Goal: Task Accomplishment & Management: Use online tool/utility

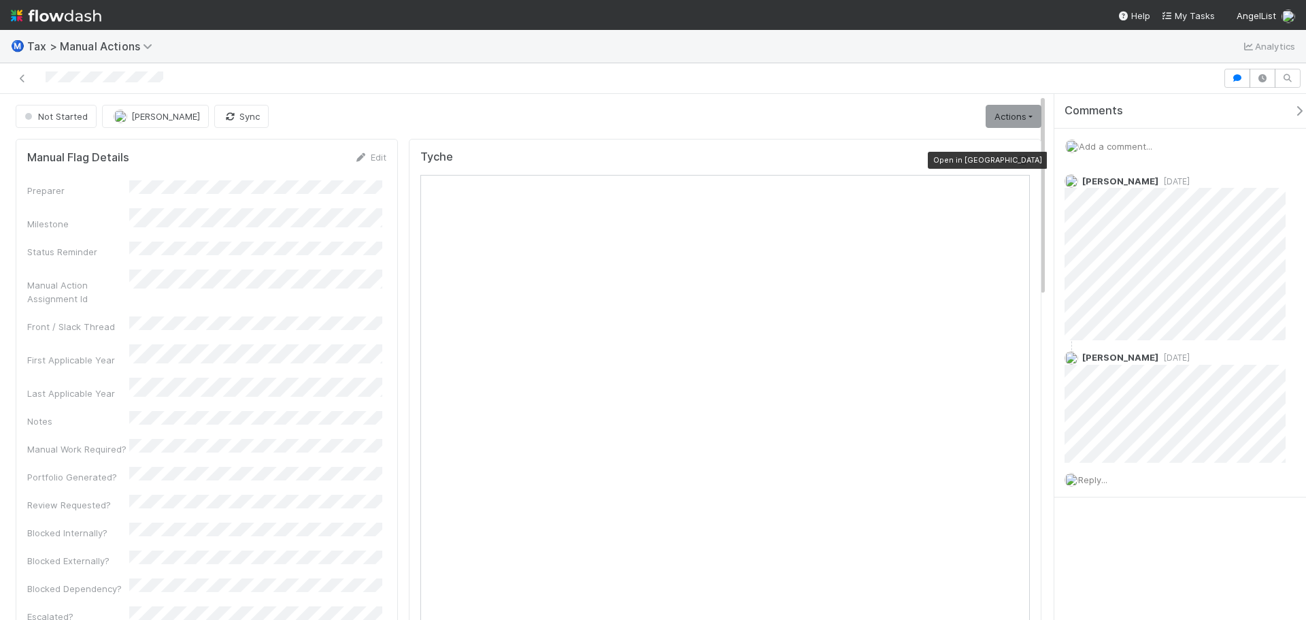
click at [1018, 160] on icon at bounding box center [1023, 160] width 14 height 9
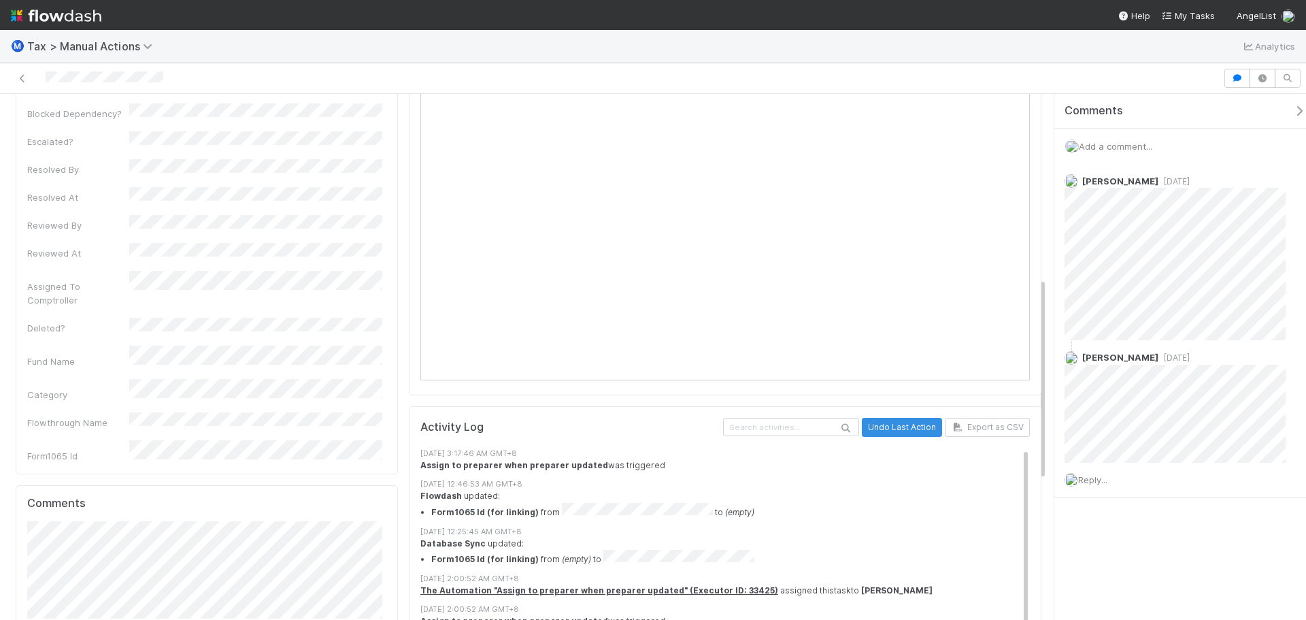
scroll to position [476, 0]
click at [1105, 150] on span "Add a comment..." at bounding box center [1115, 146] width 73 height 11
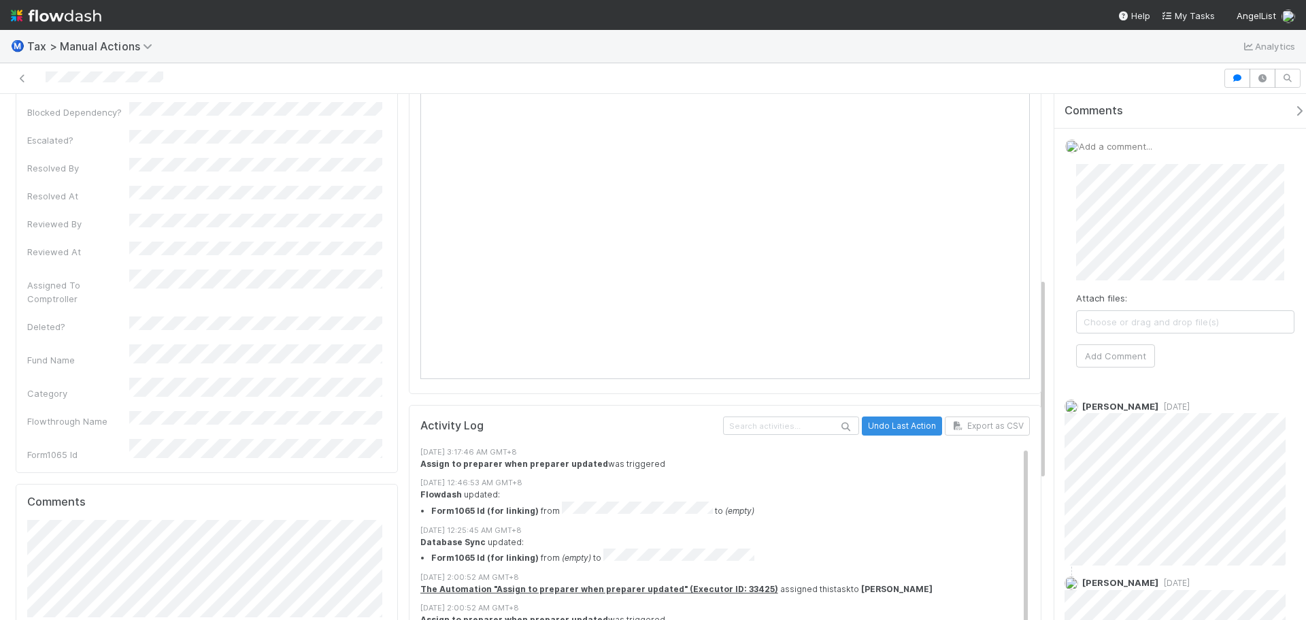
click at [1131, 368] on div "Attach files: Choose or drag and drop file(s) Add Comment" at bounding box center [1185, 265] width 240 height 225
click at [1133, 365] on button "Add Comment" at bounding box center [1115, 355] width 79 height 23
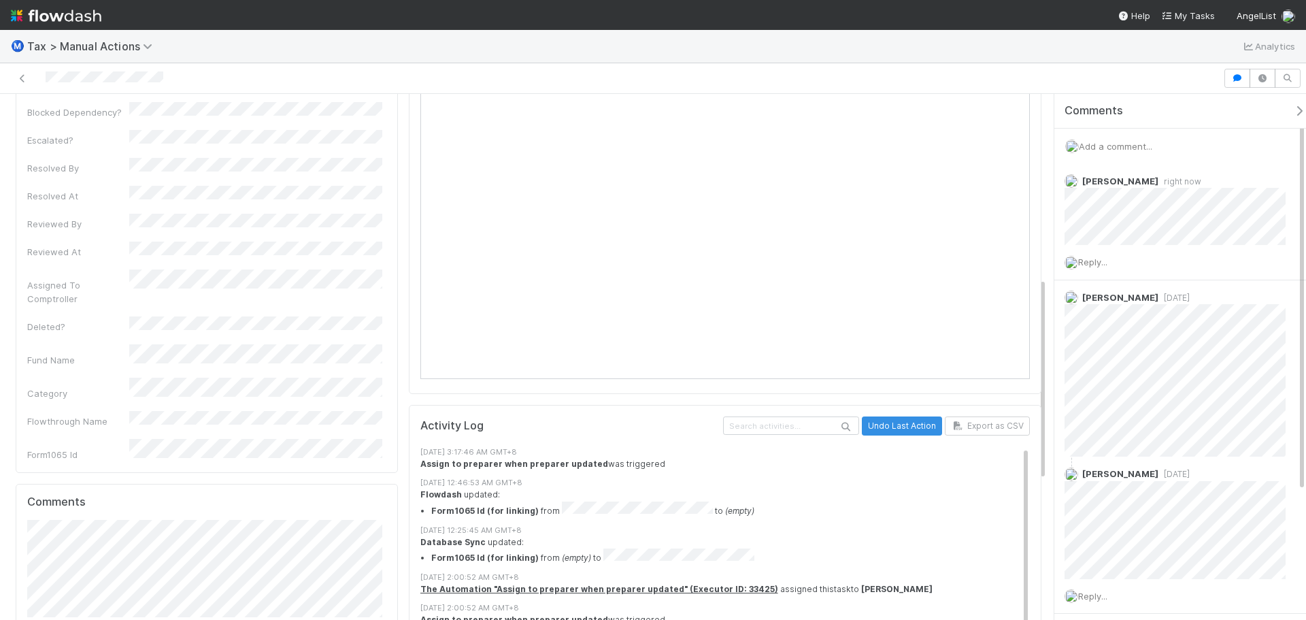
click at [1095, 150] on span "Add a comment..." at bounding box center [1115, 146] width 73 height 11
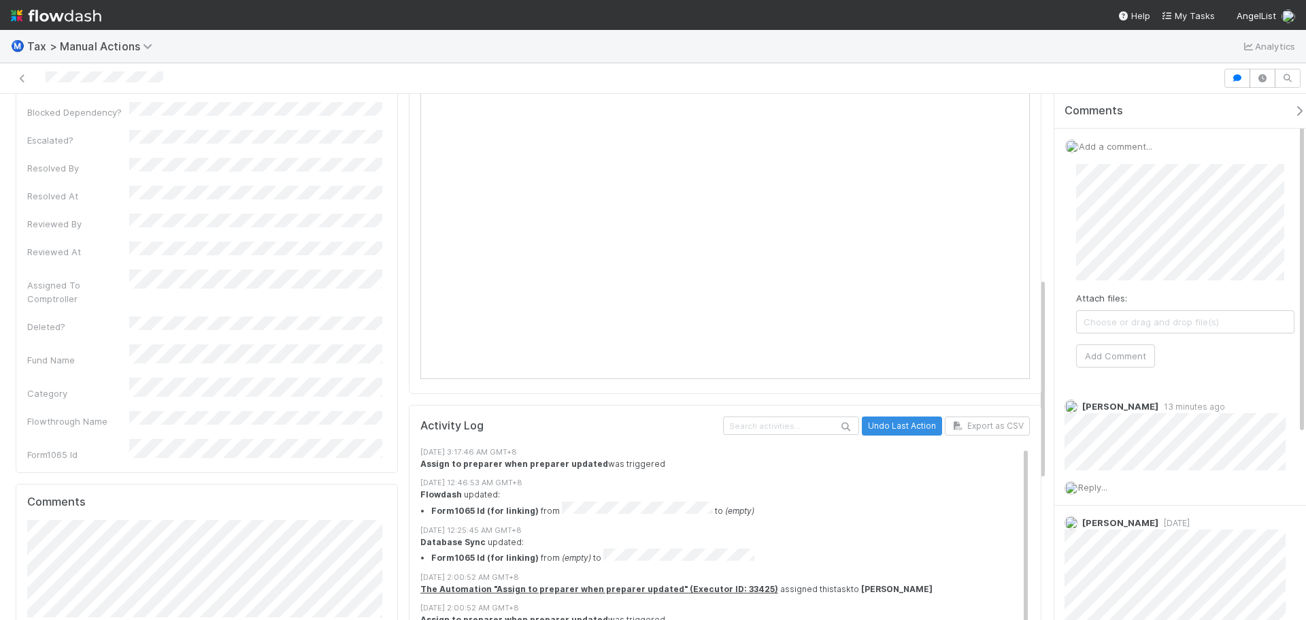
click at [1139, 323] on span "Choose or drag and drop file(s)" at bounding box center [1185, 322] width 217 height 22
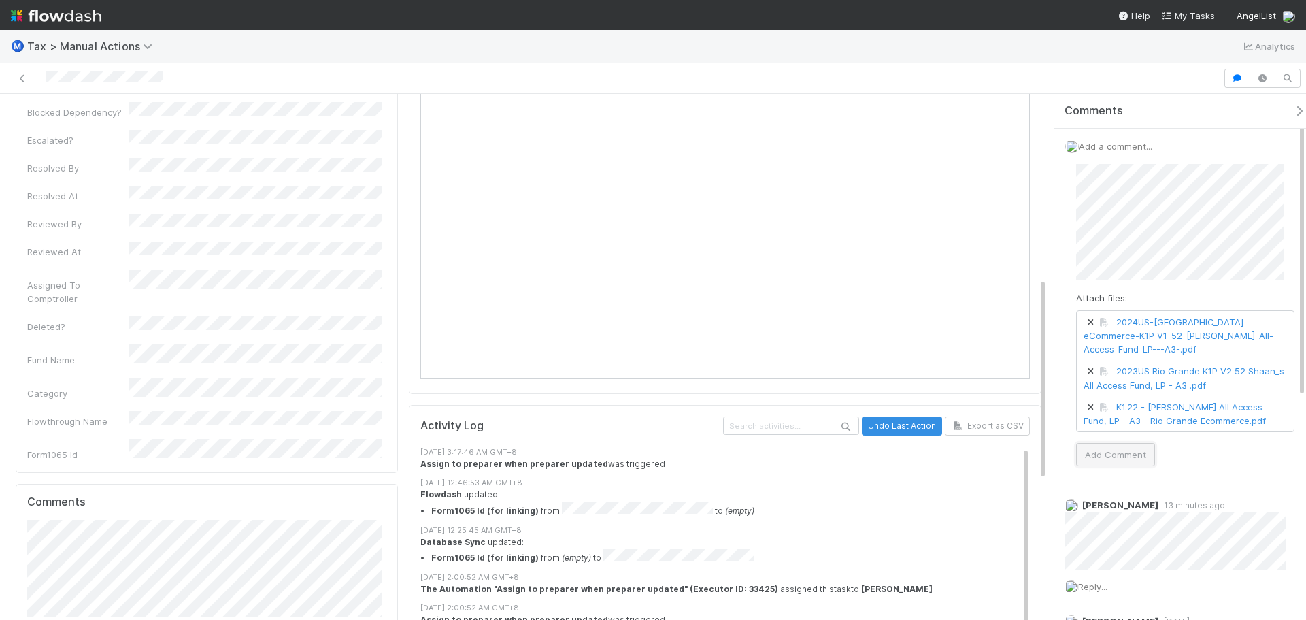
click at [1126, 454] on button "Add Comment" at bounding box center [1115, 454] width 79 height 23
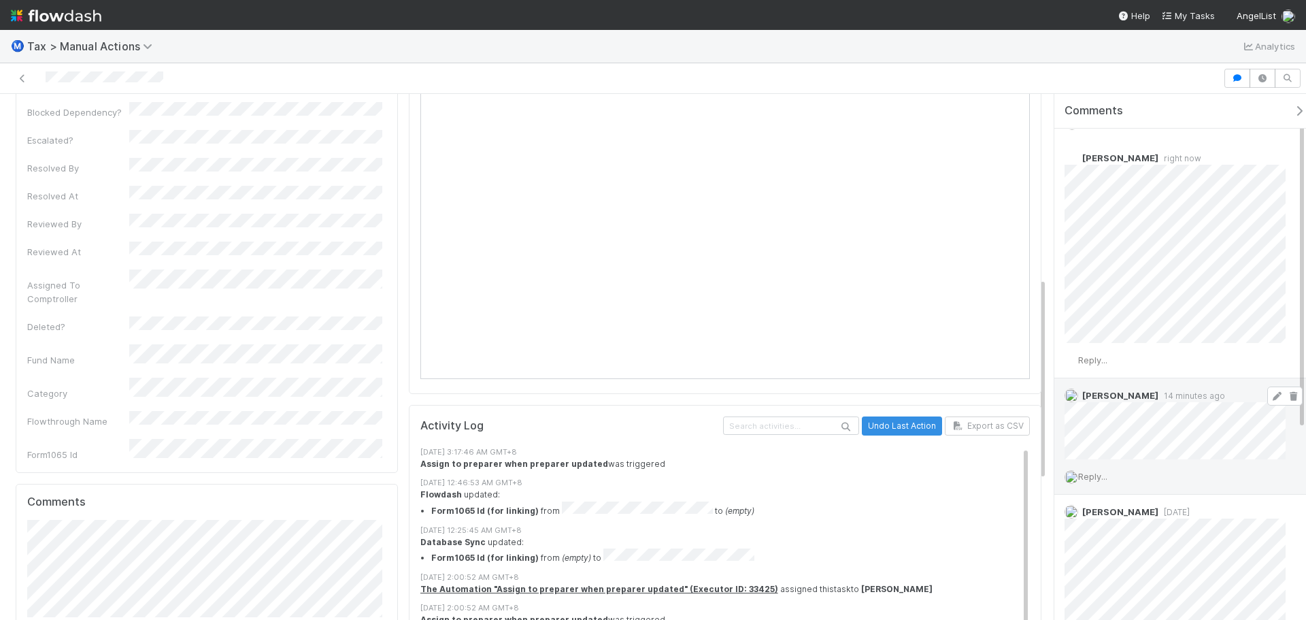
scroll to position [0, 0]
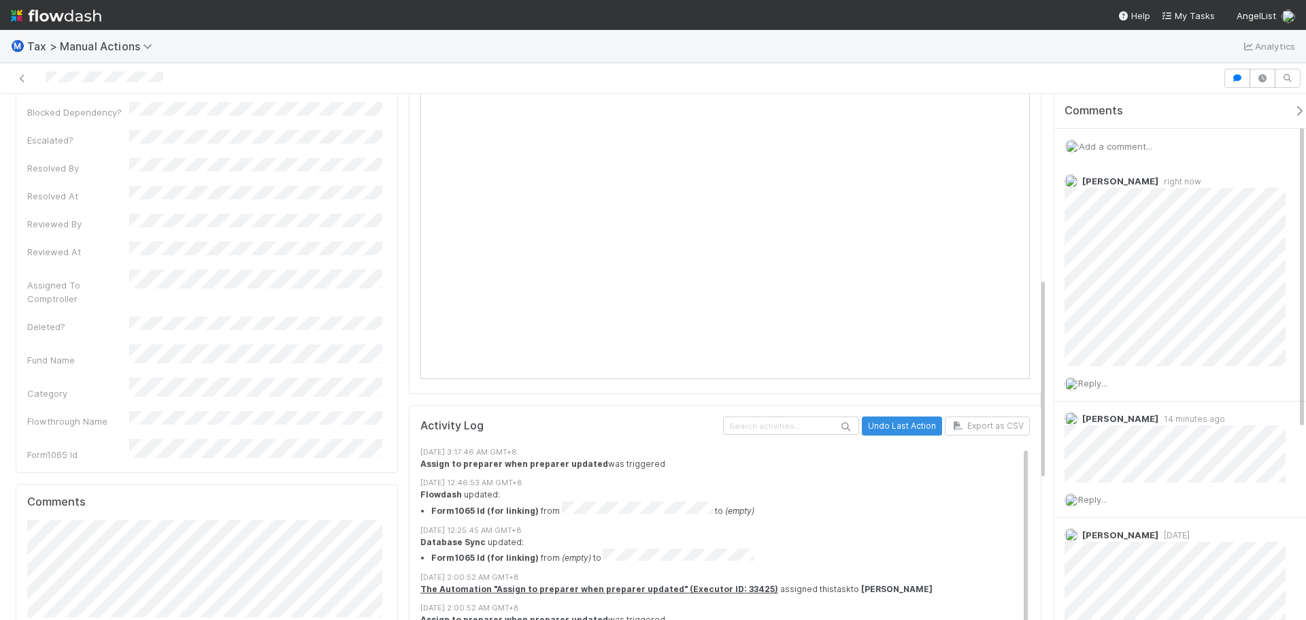
click at [1104, 149] on span "Add a comment..." at bounding box center [1115, 146] width 73 height 11
click at [1109, 352] on button "Add Comment" at bounding box center [1115, 355] width 79 height 23
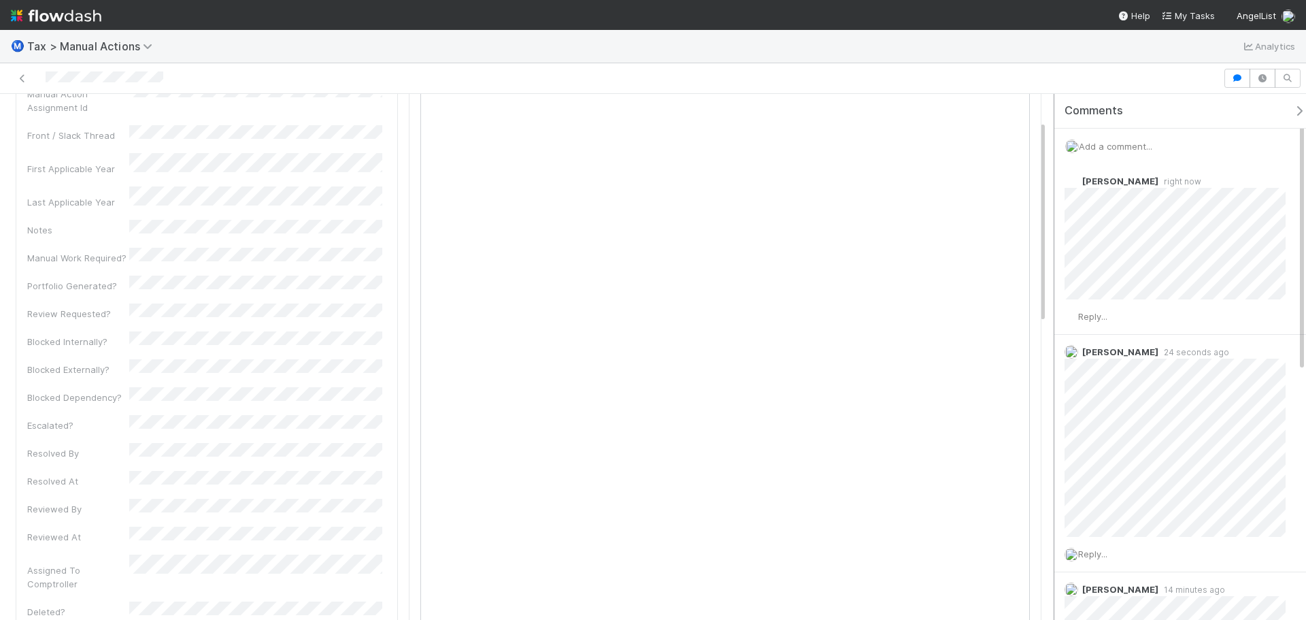
scroll to position [68, 0]
click at [1138, 145] on span "Add a comment..." at bounding box center [1115, 146] width 73 height 11
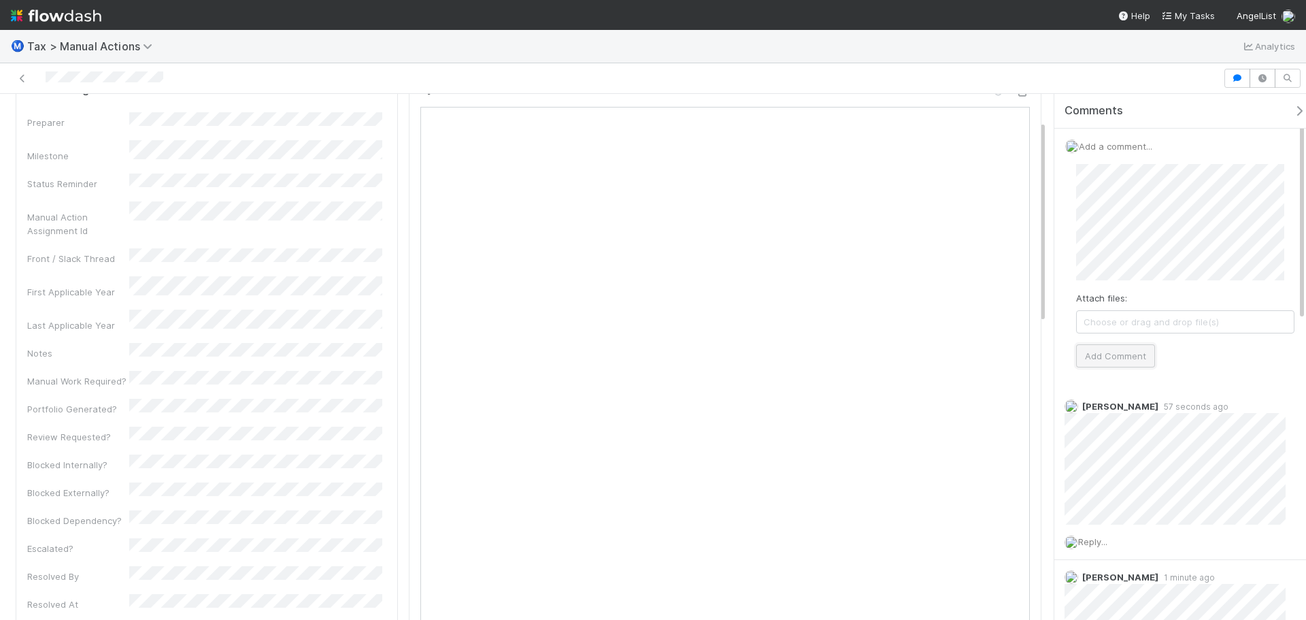
click at [1139, 364] on button "Add Comment" at bounding box center [1115, 355] width 79 height 23
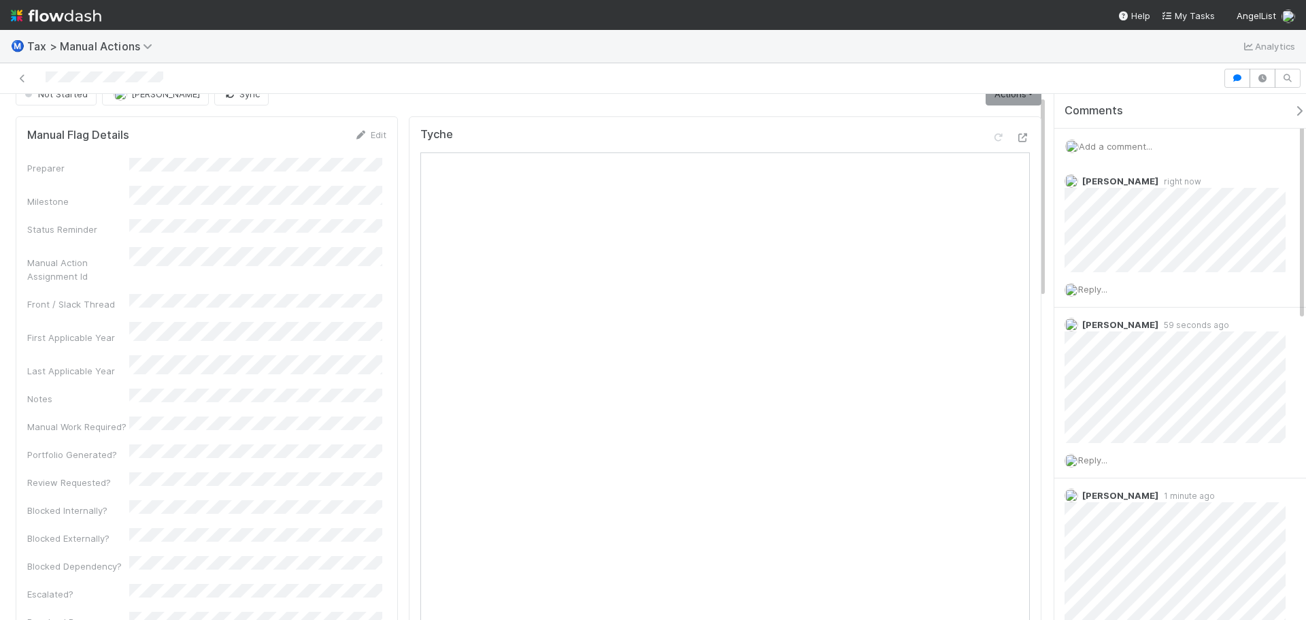
scroll to position [0, 0]
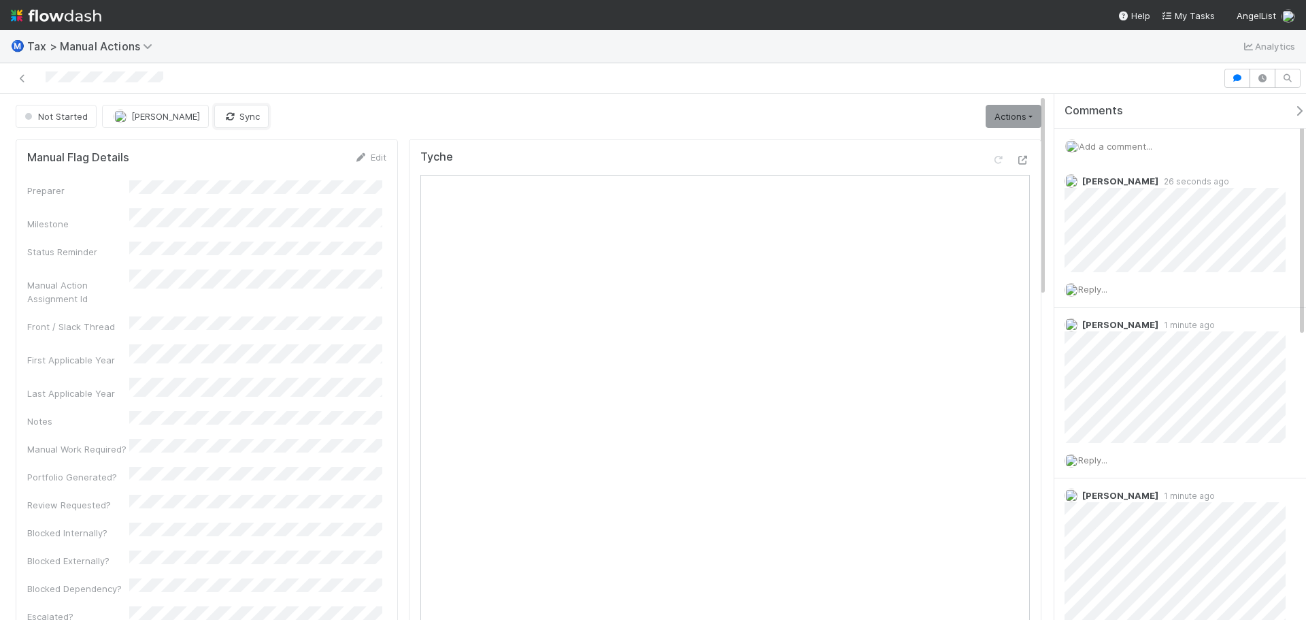
click at [223, 112] on icon "button" at bounding box center [230, 116] width 14 height 9
click at [1014, 115] on link "Actions" at bounding box center [1014, 116] width 56 height 23
click at [1013, 124] on link "Actions" at bounding box center [1014, 116] width 56 height 23
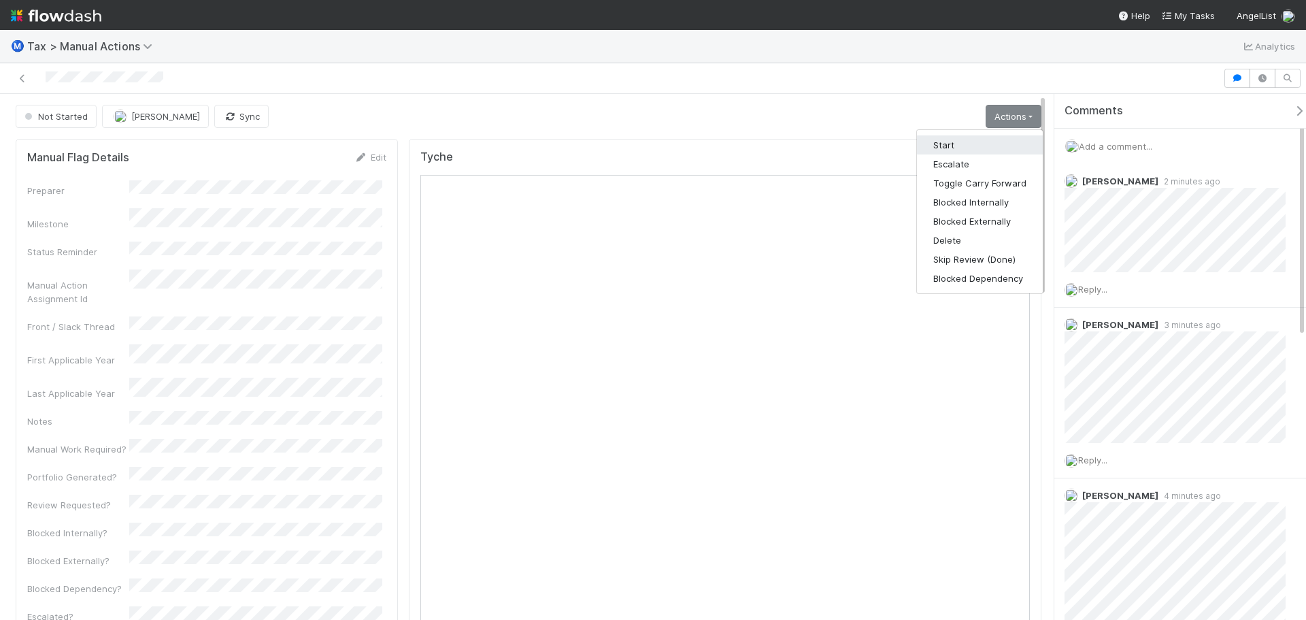
click at [990, 150] on button "Start" at bounding box center [980, 144] width 126 height 19
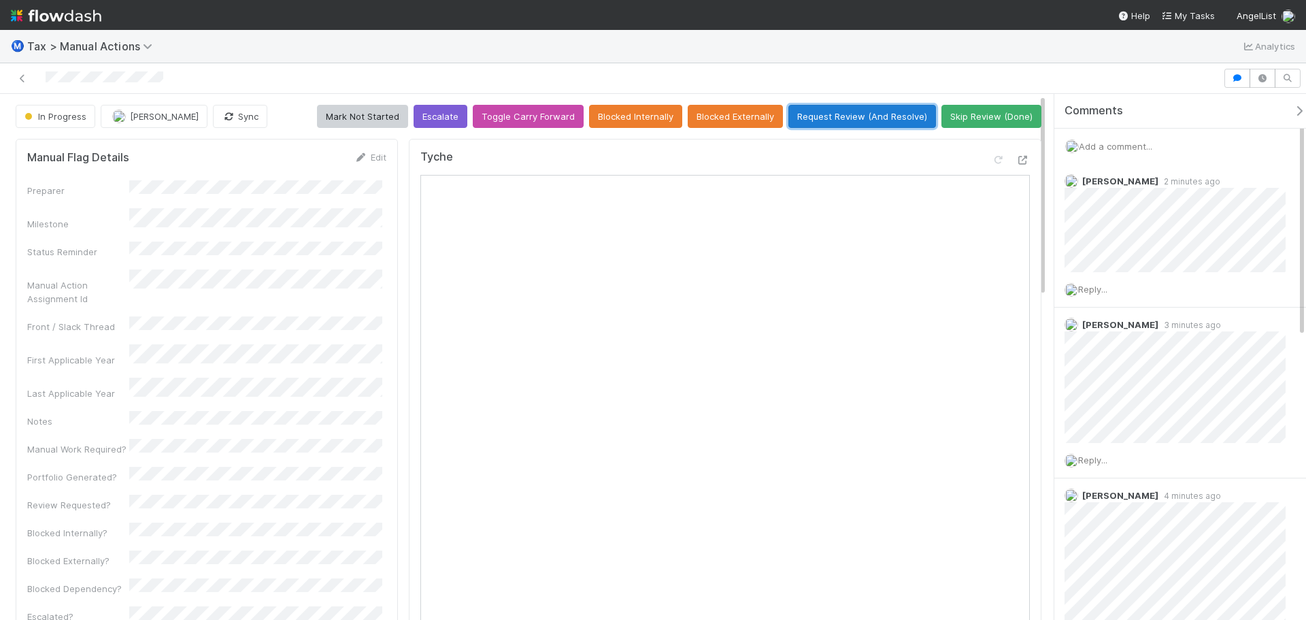
click at [873, 120] on button "Request Review (And Resolve)" at bounding box center [862, 116] width 148 height 23
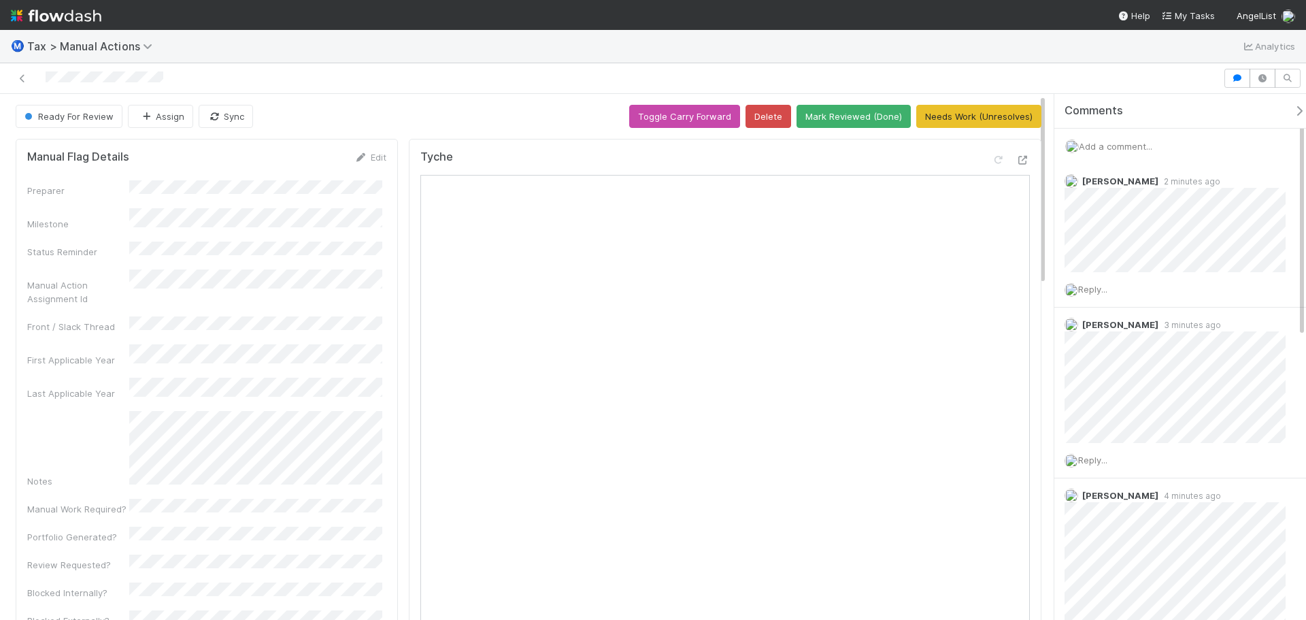
click at [125, 114] on div "Ready For Review" at bounding box center [72, 116] width 112 height 23
click at [135, 114] on button "Assign" at bounding box center [160, 116] width 65 height 23
click at [195, 151] on span "[PERSON_NAME]" at bounding box center [182, 150] width 69 height 11
click at [426, 83] on div at bounding box center [611, 78] width 1212 height 19
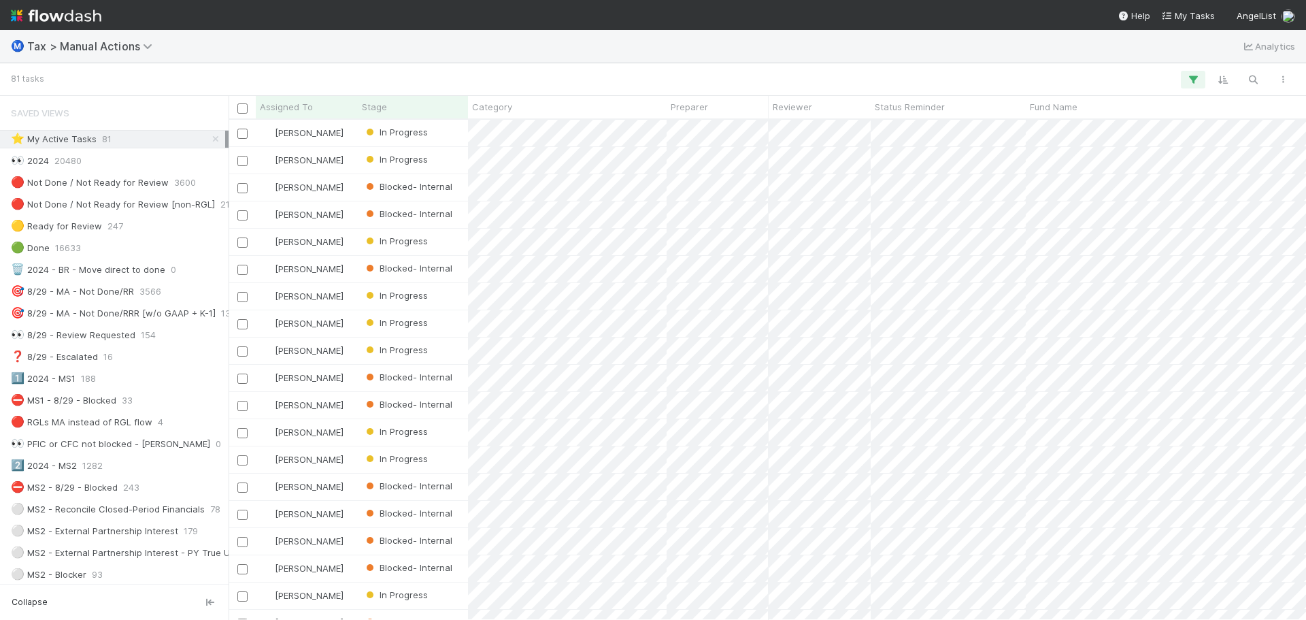
scroll to position [490, 1067]
